Goal: Navigation & Orientation: Go to known website

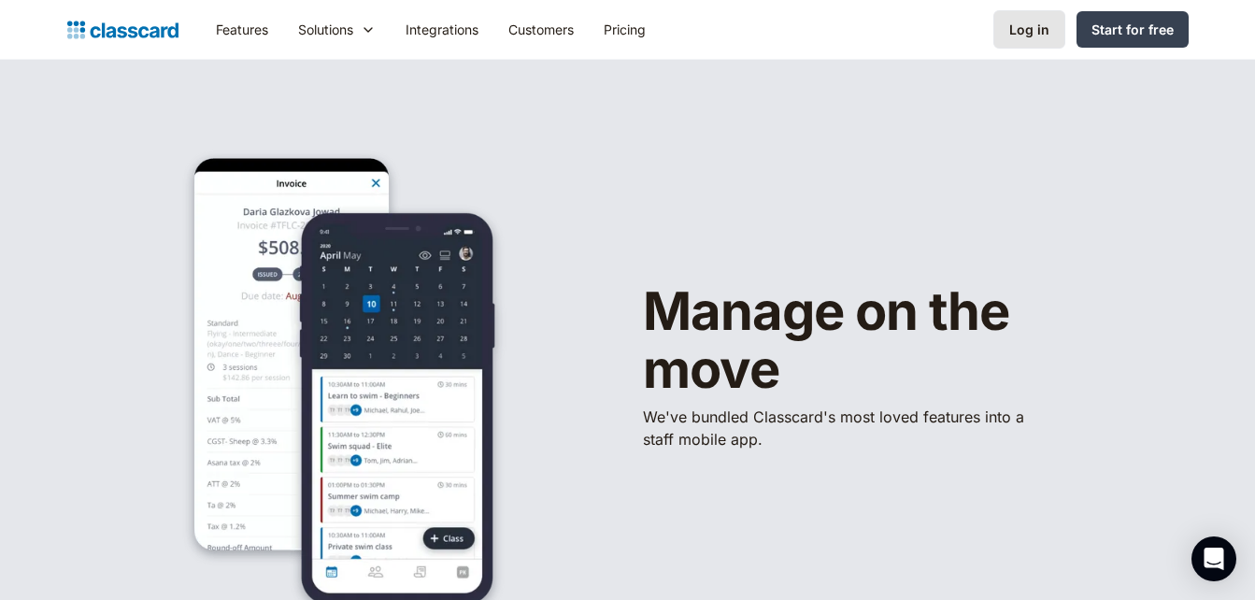
click at [1032, 28] on div "Log in" at bounding box center [1029, 30] width 40 height 20
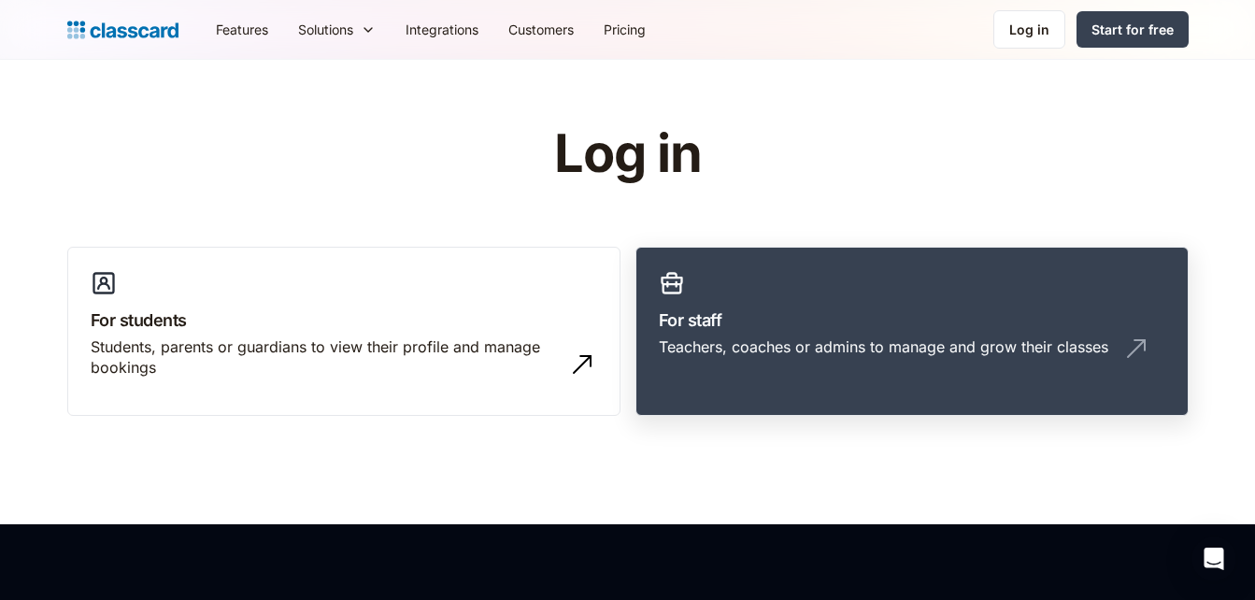
click at [913, 348] on div "Teachers, coaches or admins to manage and grow their classes" at bounding box center [883, 346] width 449 height 21
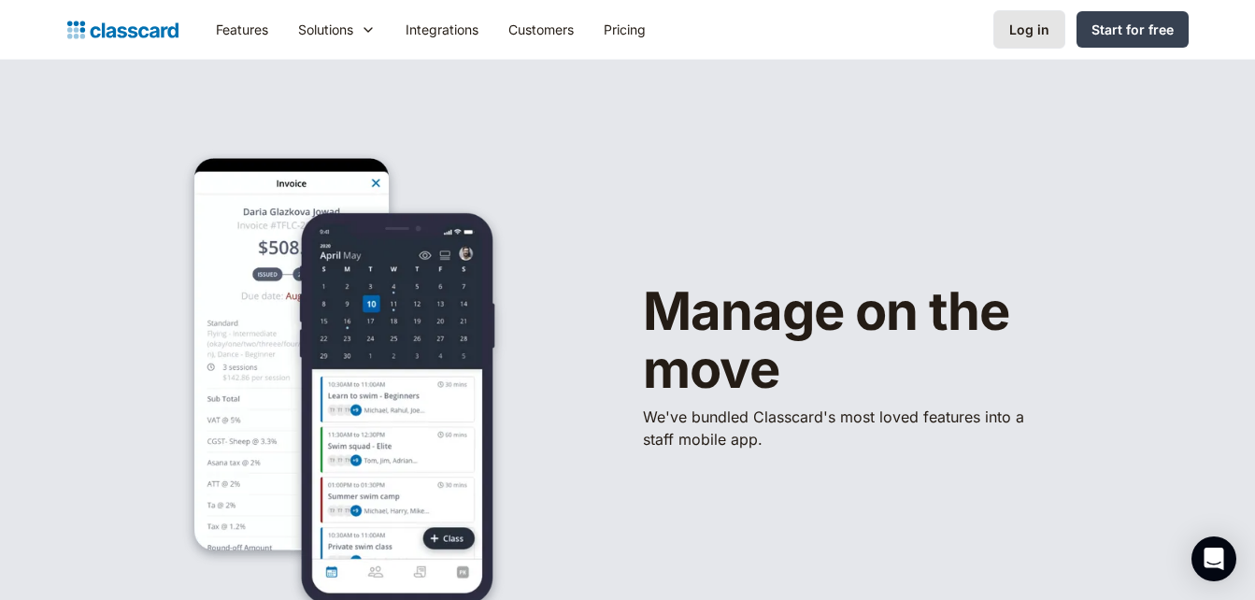
click at [1034, 38] on div "Log in" at bounding box center [1029, 30] width 40 height 20
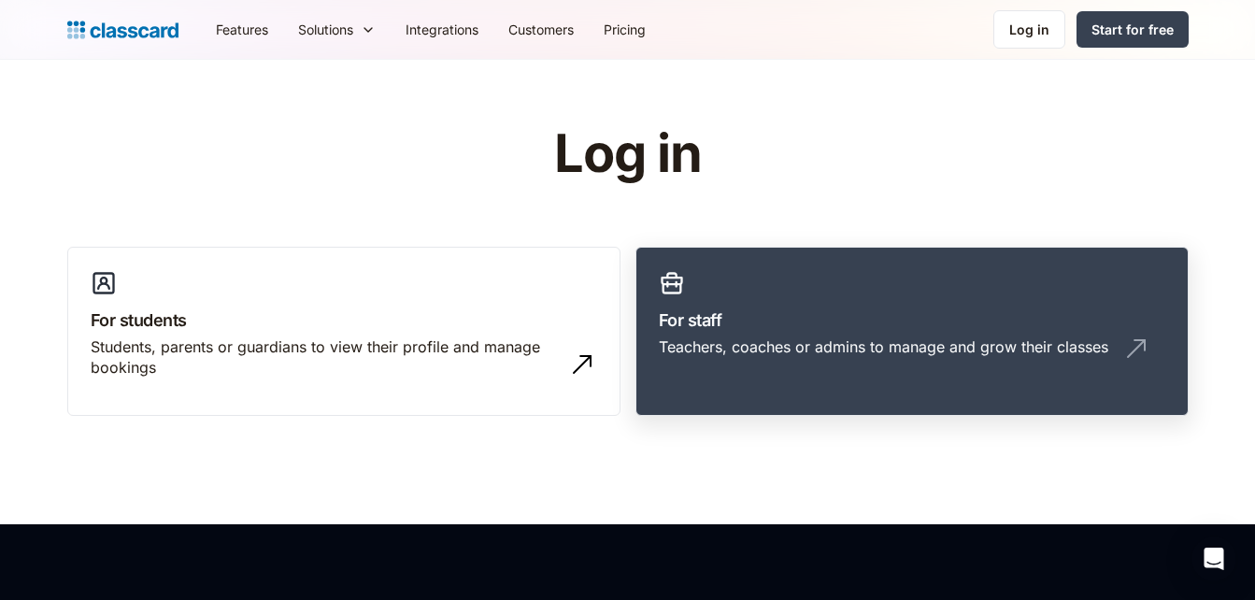
click at [877, 341] on div "Teachers, coaches or admins to manage and grow their classes" at bounding box center [883, 346] width 449 height 21
